Goal: Navigation & Orientation: Find specific page/section

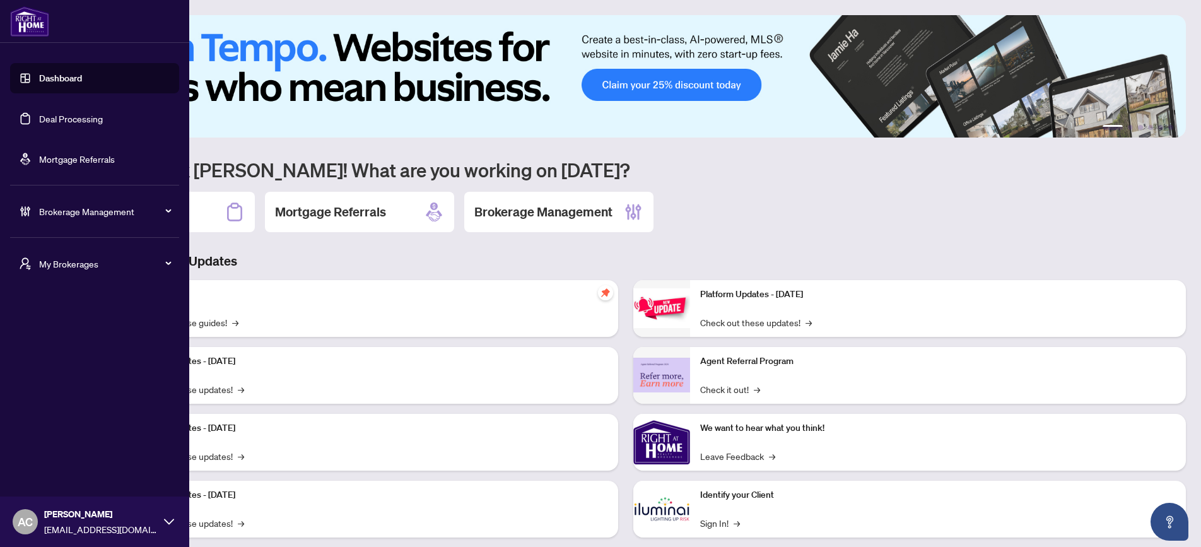
click at [71, 266] on span "My Brokerages" at bounding box center [104, 264] width 131 height 14
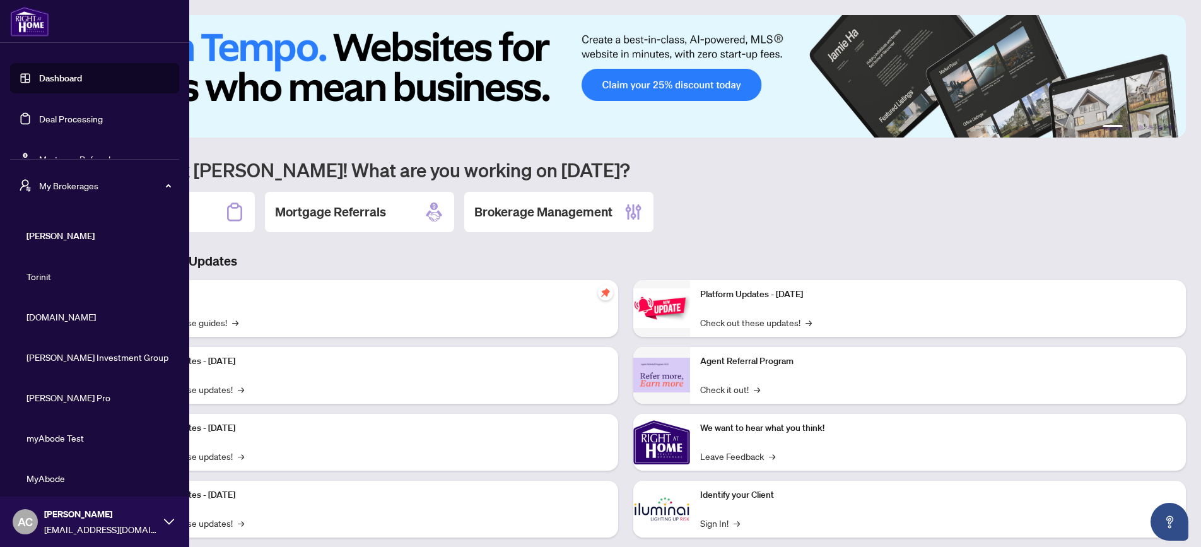
click at [54, 324] on li "[DOMAIN_NAME]" at bounding box center [94, 316] width 169 height 30
